Goal: Information Seeking & Learning: Learn about a topic

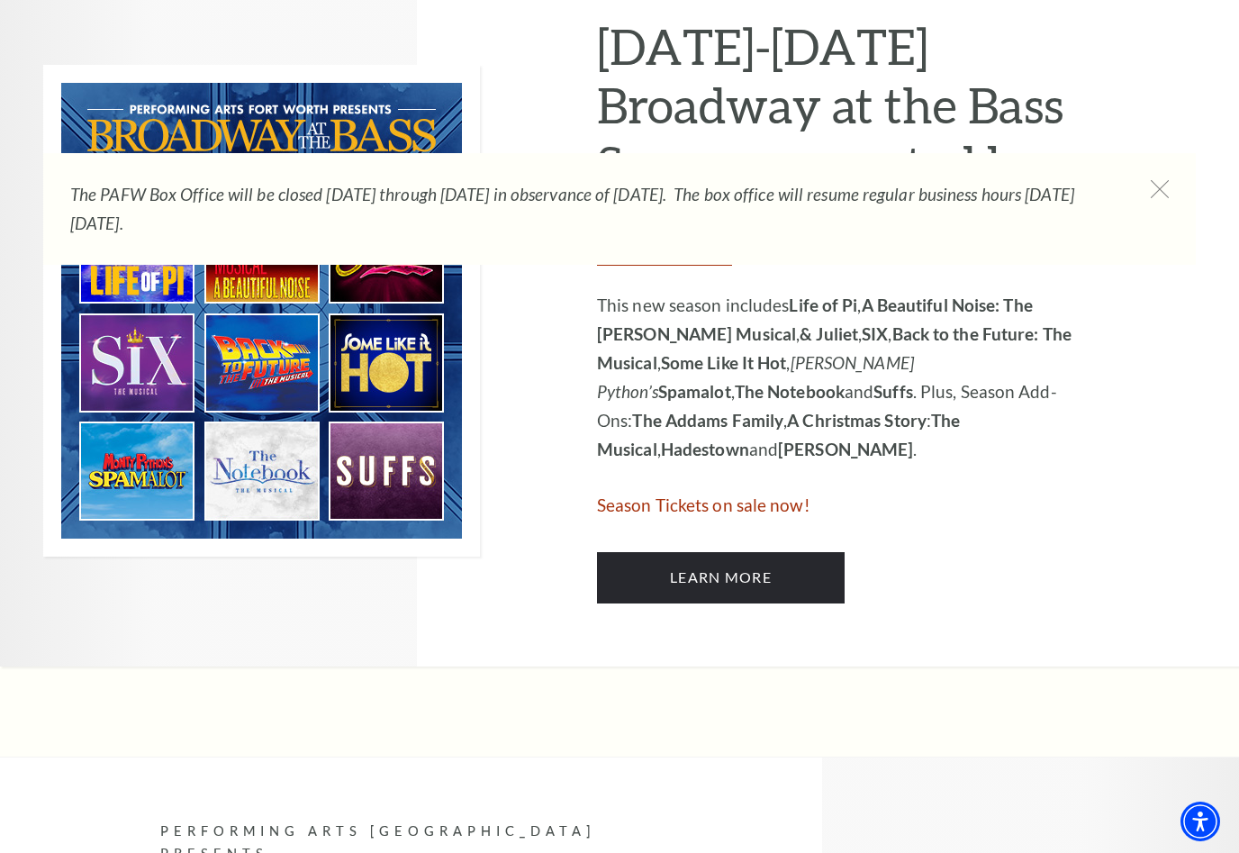
scroll to position [936, 0]
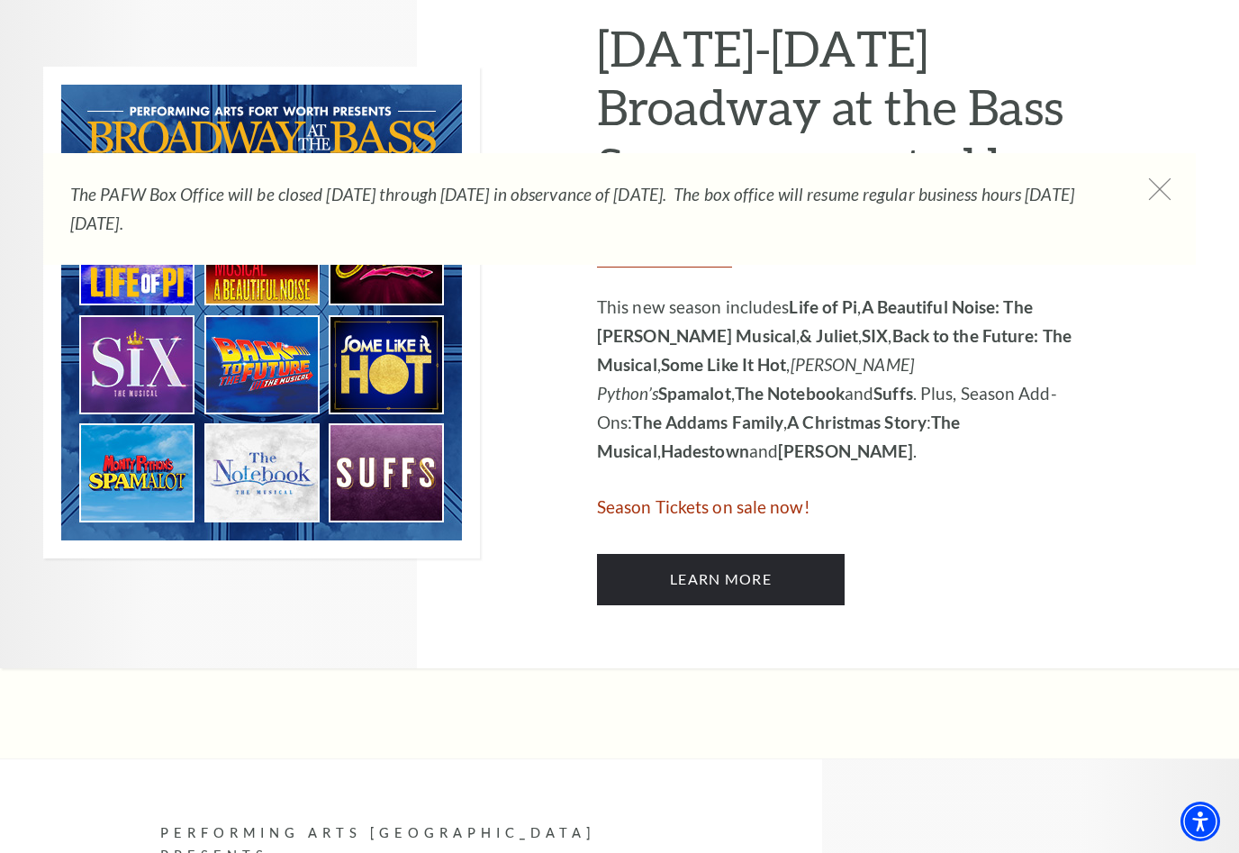
click at [1163, 185] on icon at bounding box center [1160, 189] width 23 height 23
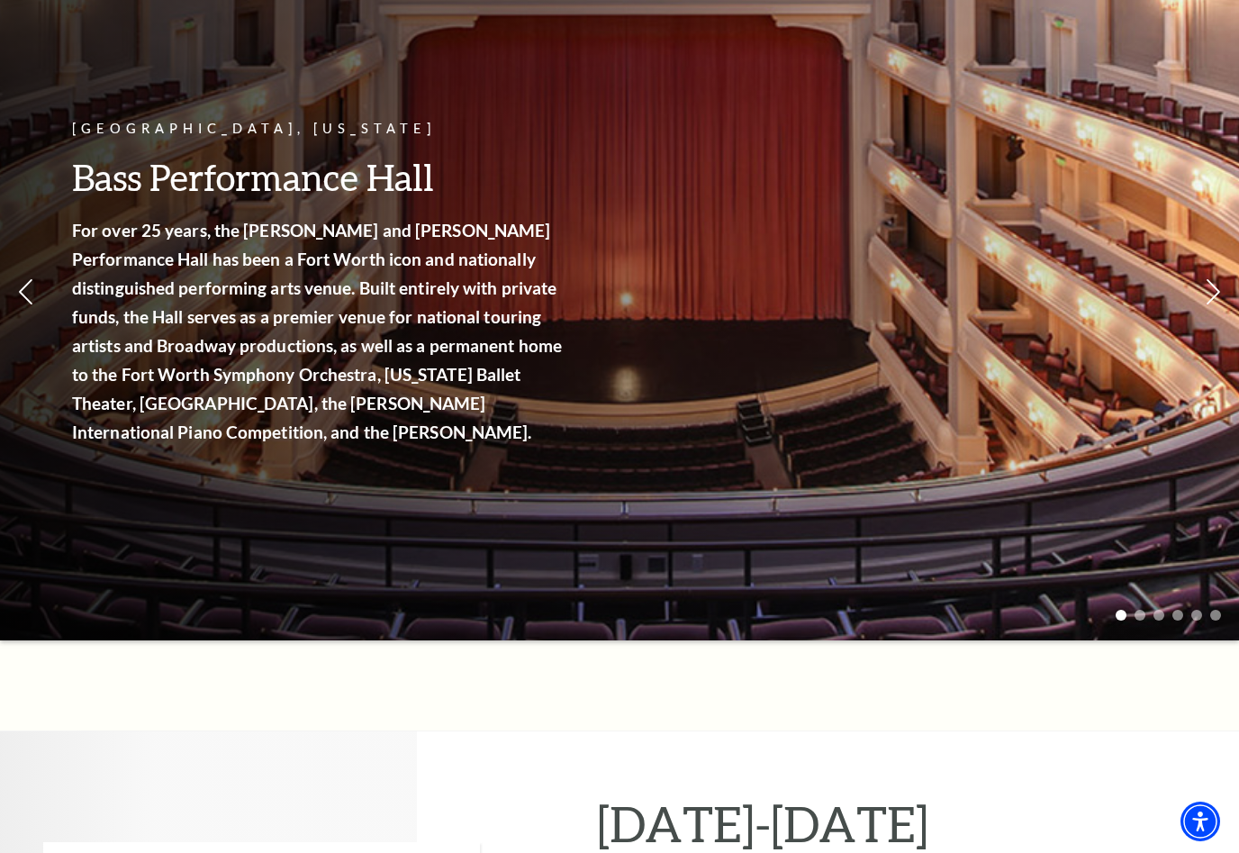
scroll to position [0, 0]
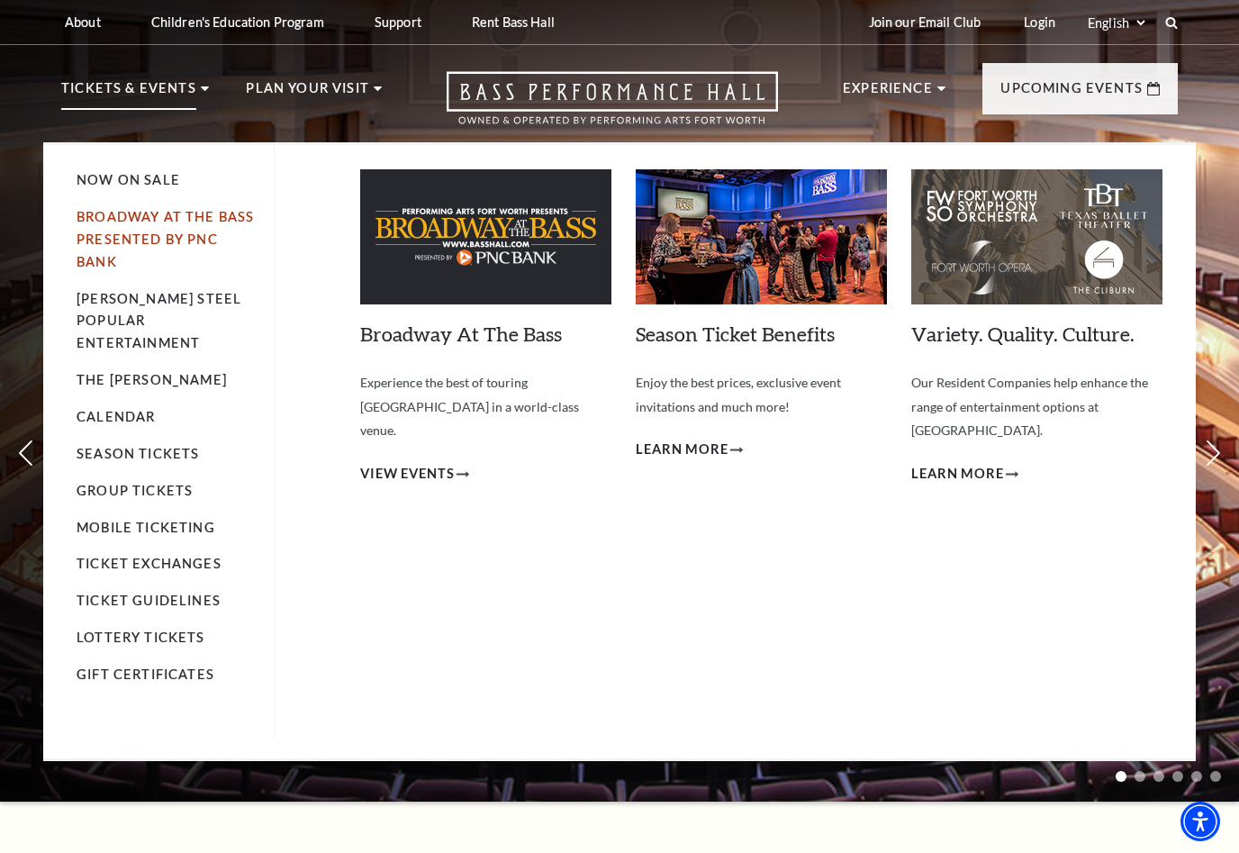
click at [146, 237] on link "Broadway At The Bass presented by PNC Bank" at bounding box center [165, 239] width 177 height 60
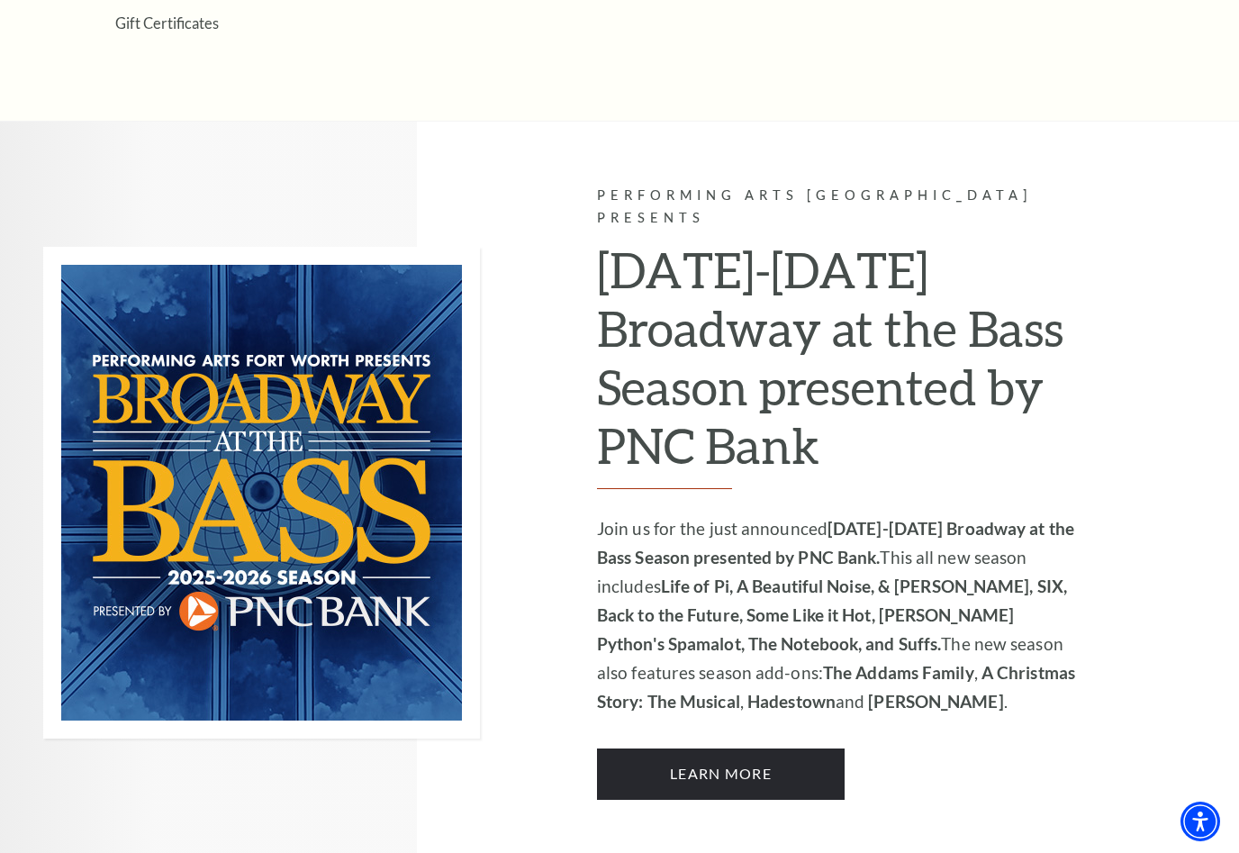
scroll to position [971, 0]
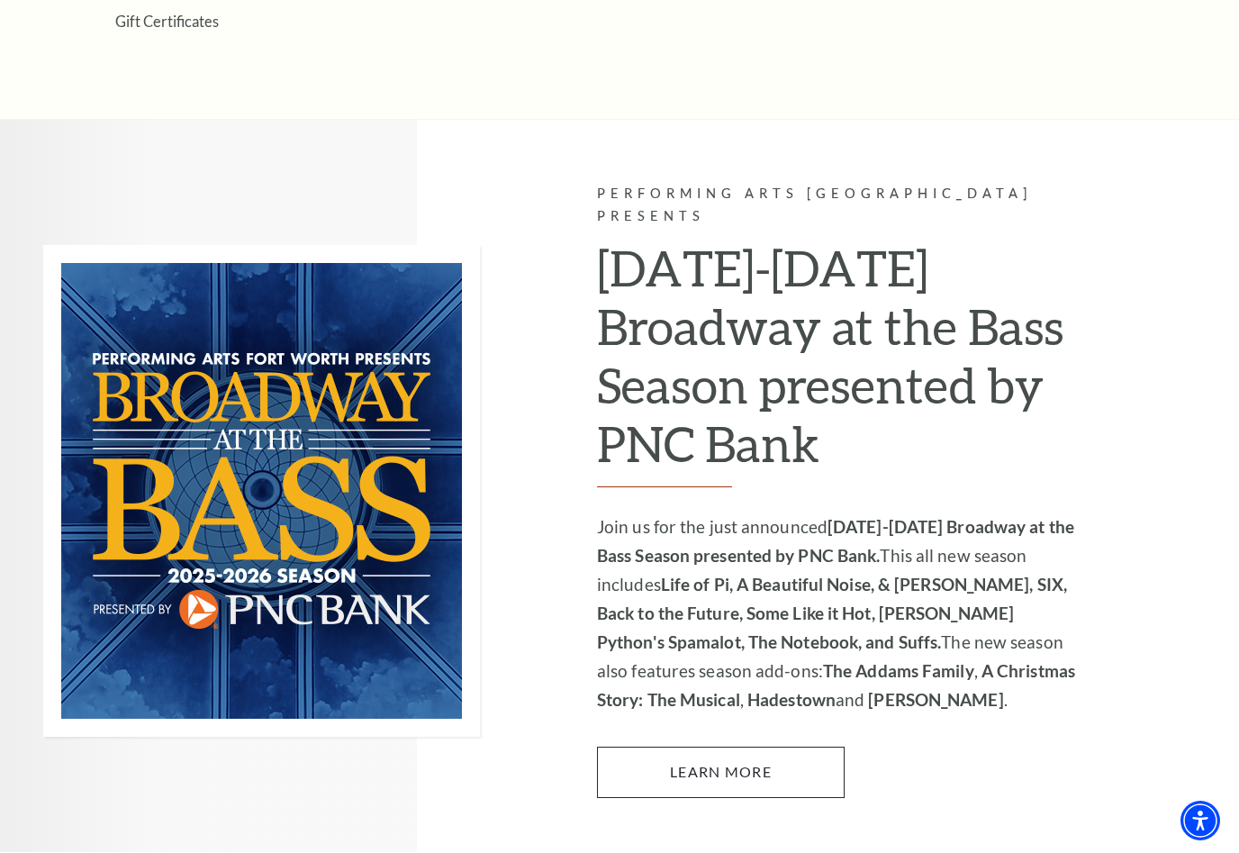
click at [772, 747] on link "Learn More" at bounding box center [721, 772] width 248 height 50
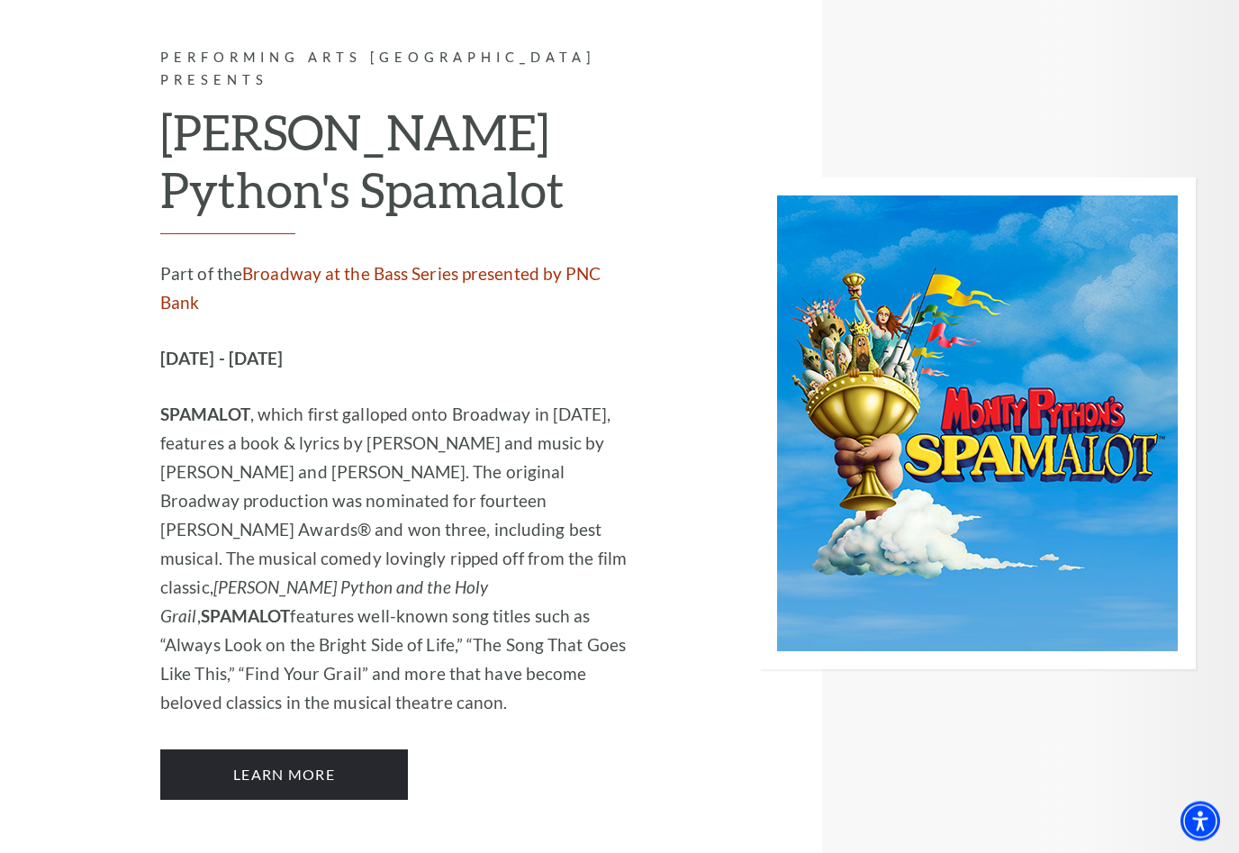
scroll to position [9627, 0]
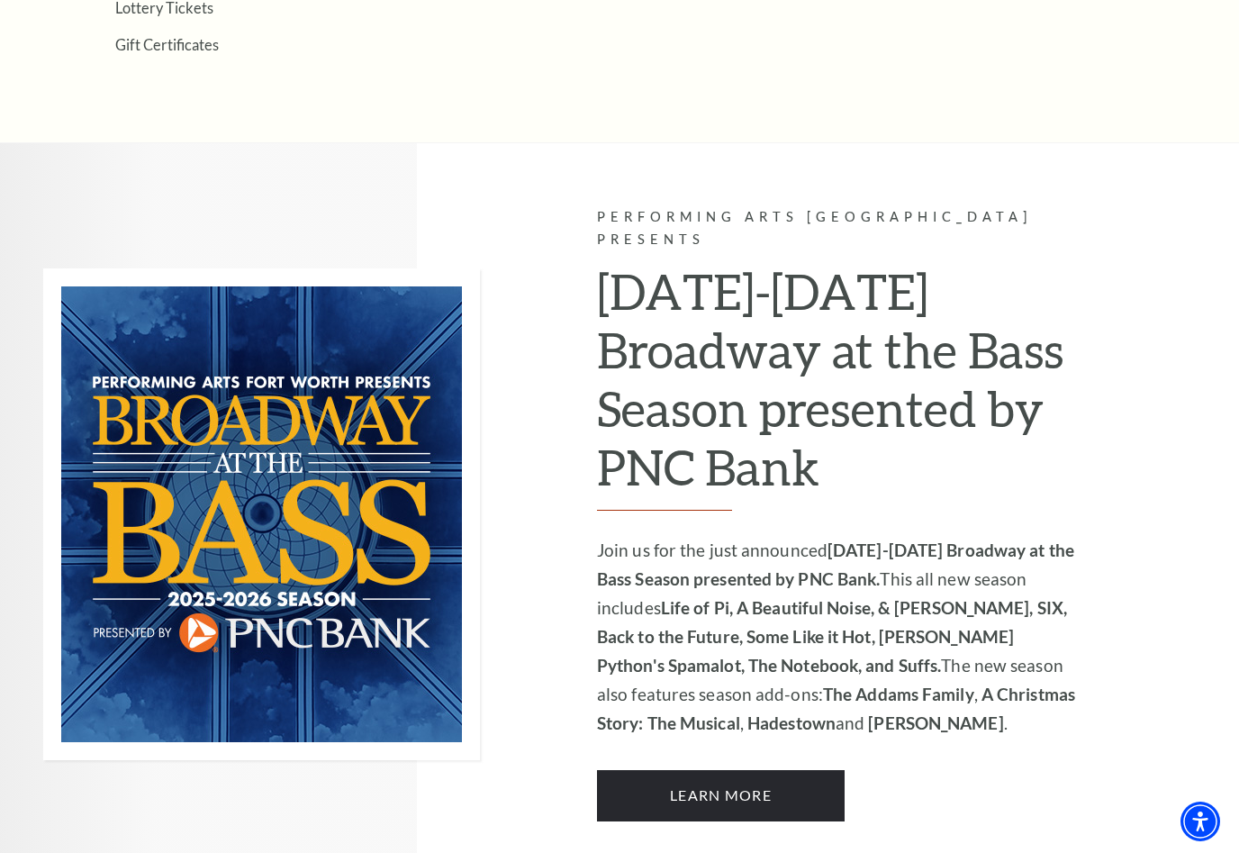
scroll to position [1072, 0]
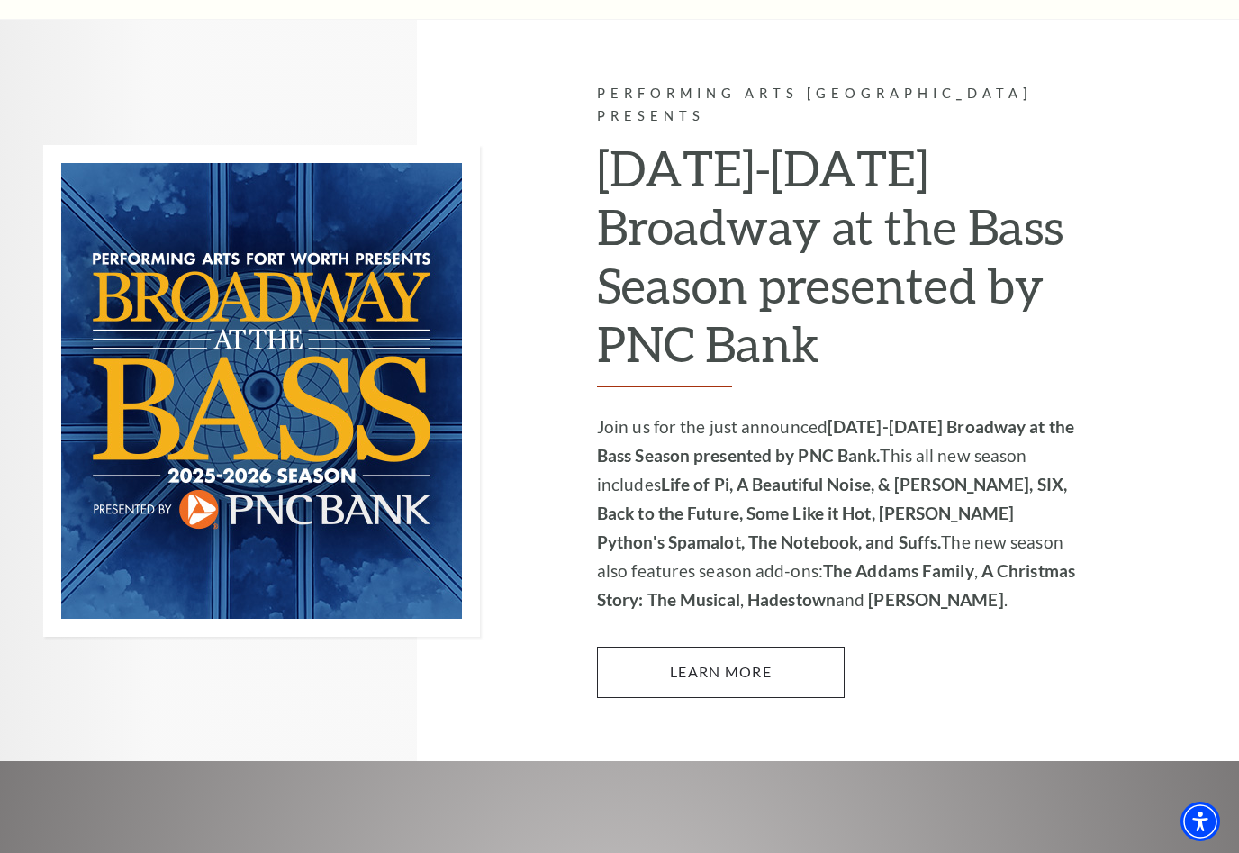
click at [773, 646] on link "Learn More" at bounding box center [721, 671] width 248 height 50
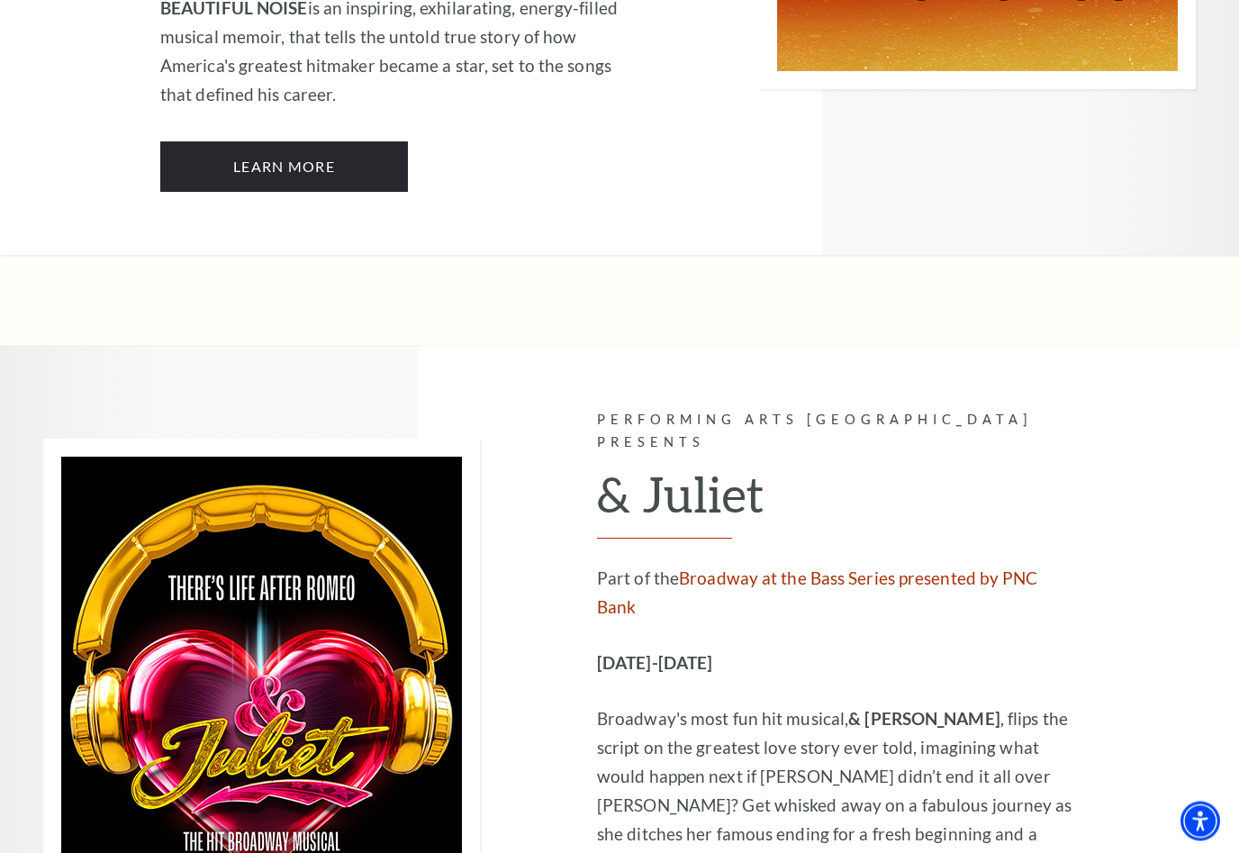
scroll to position [4879, 0]
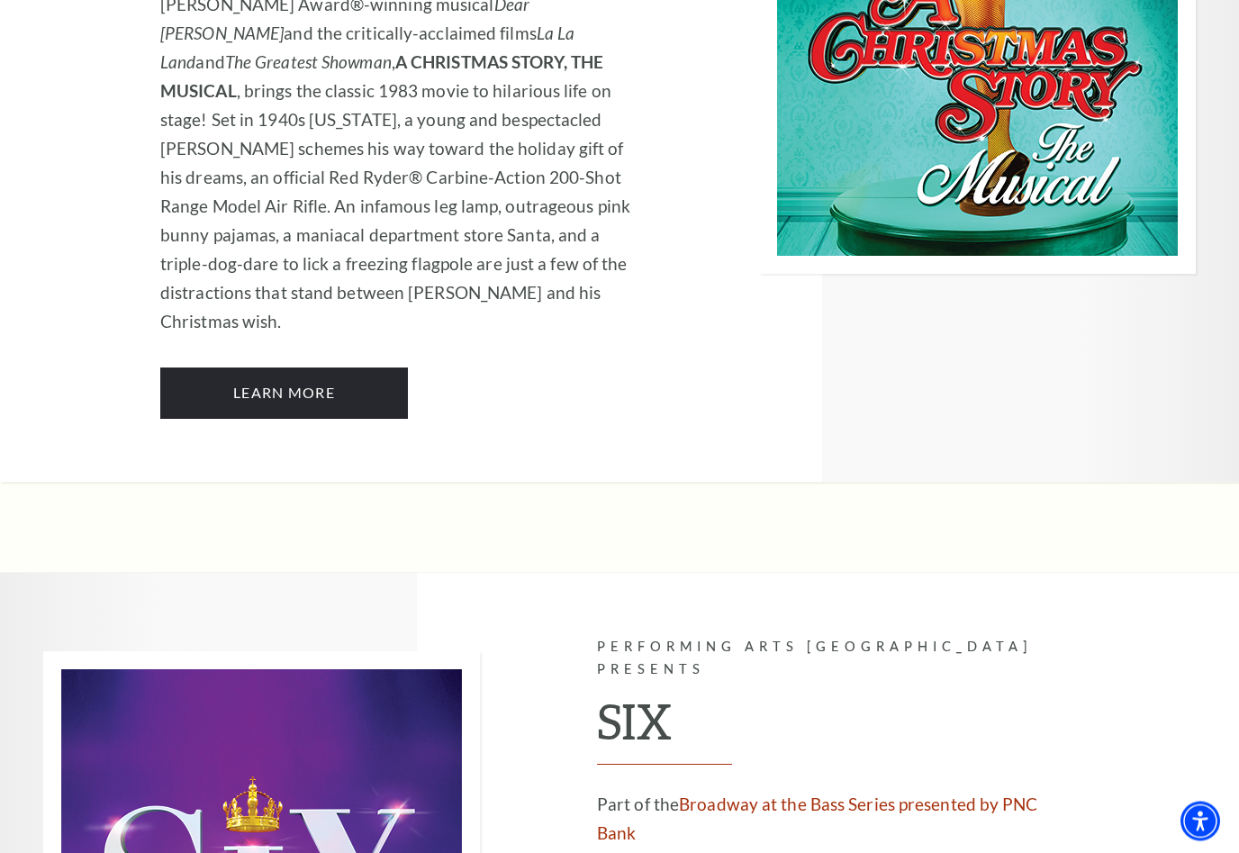
scroll to position [6420, 0]
